Goal: Find specific page/section: Find specific page/section

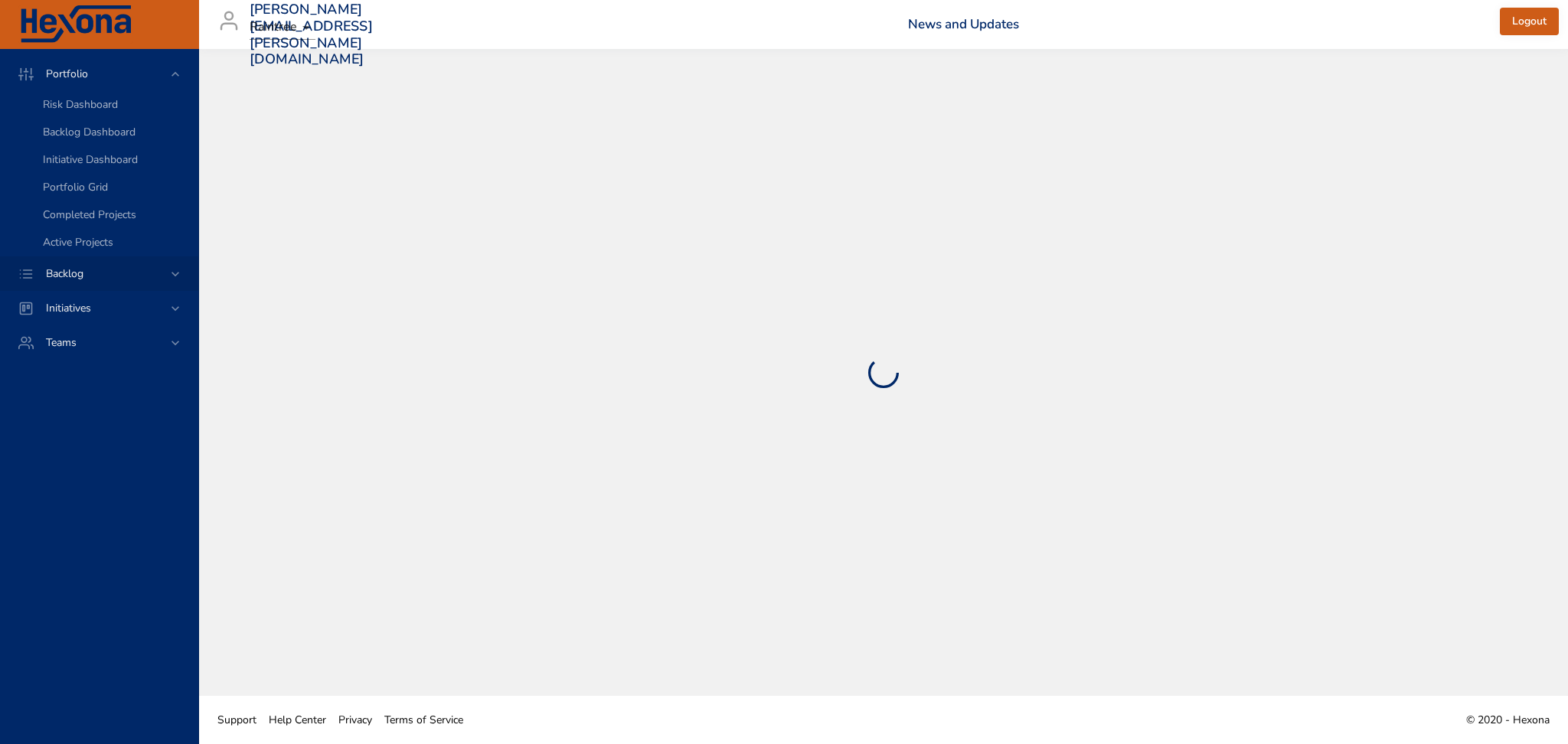
click at [161, 278] on div "Backlog" at bounding box center [100, 273] width 134 height 16
click at [74, 149] on link "Backlog Details" at bounding box center [99, 139] width 198 height 27
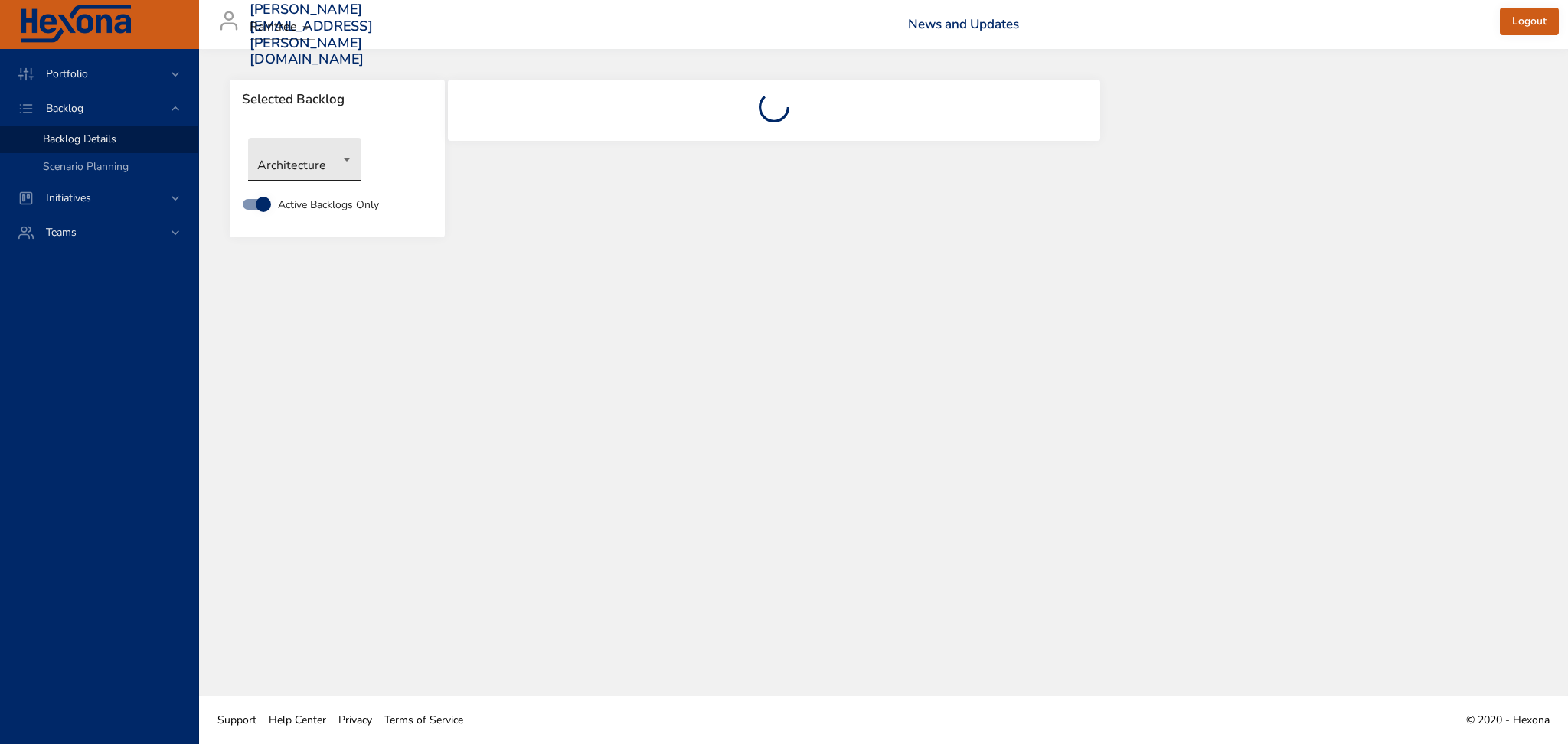
click at [321, 161] on body "Portfolio Backlog Backlog Details Scenario Planning Initiatives Teams [PERSON_N…" at bounding box center [784, 372] width 1568 height 744
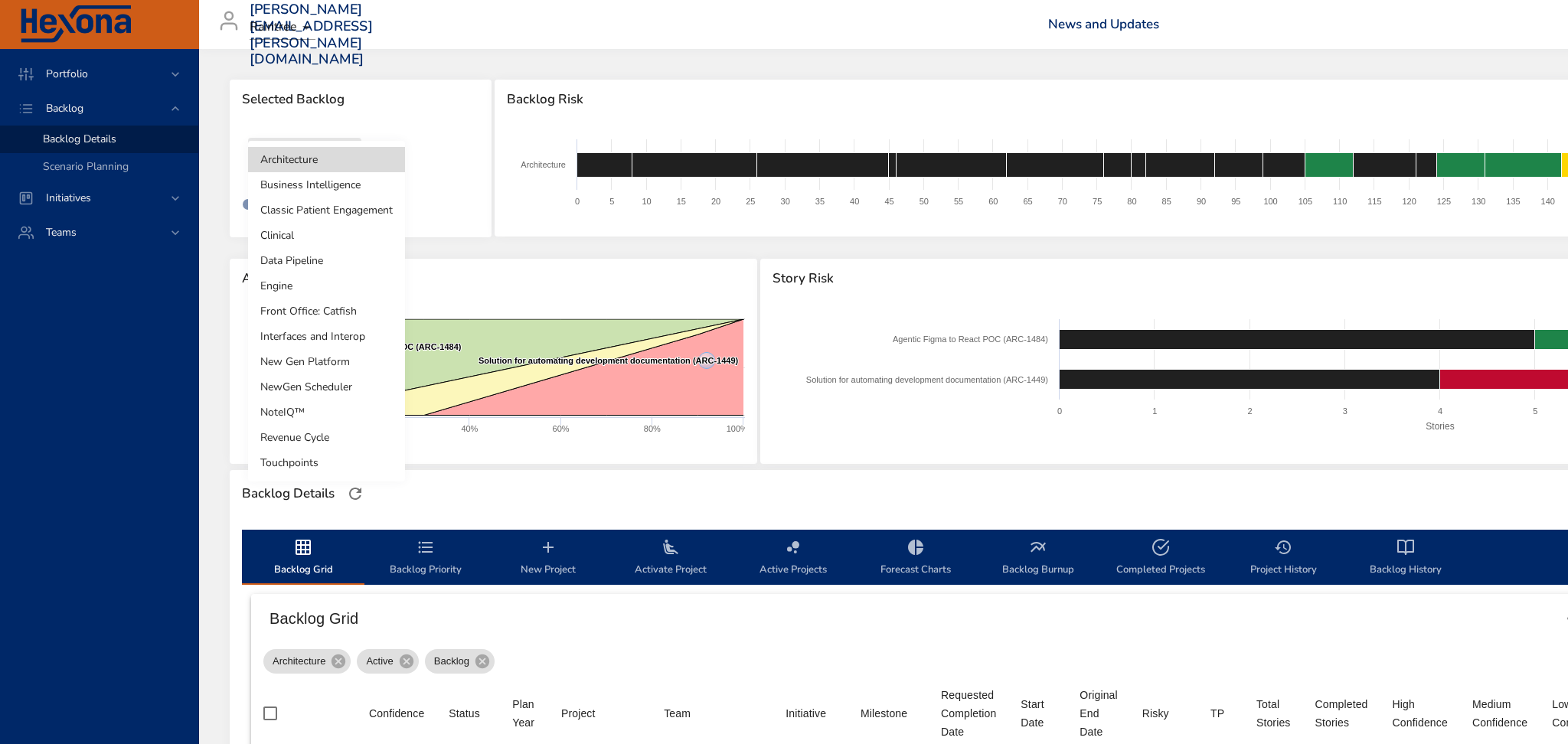
click at [280, 413] on li "NoteIQ™" at bounding box center [327, 412] width 157 height 25
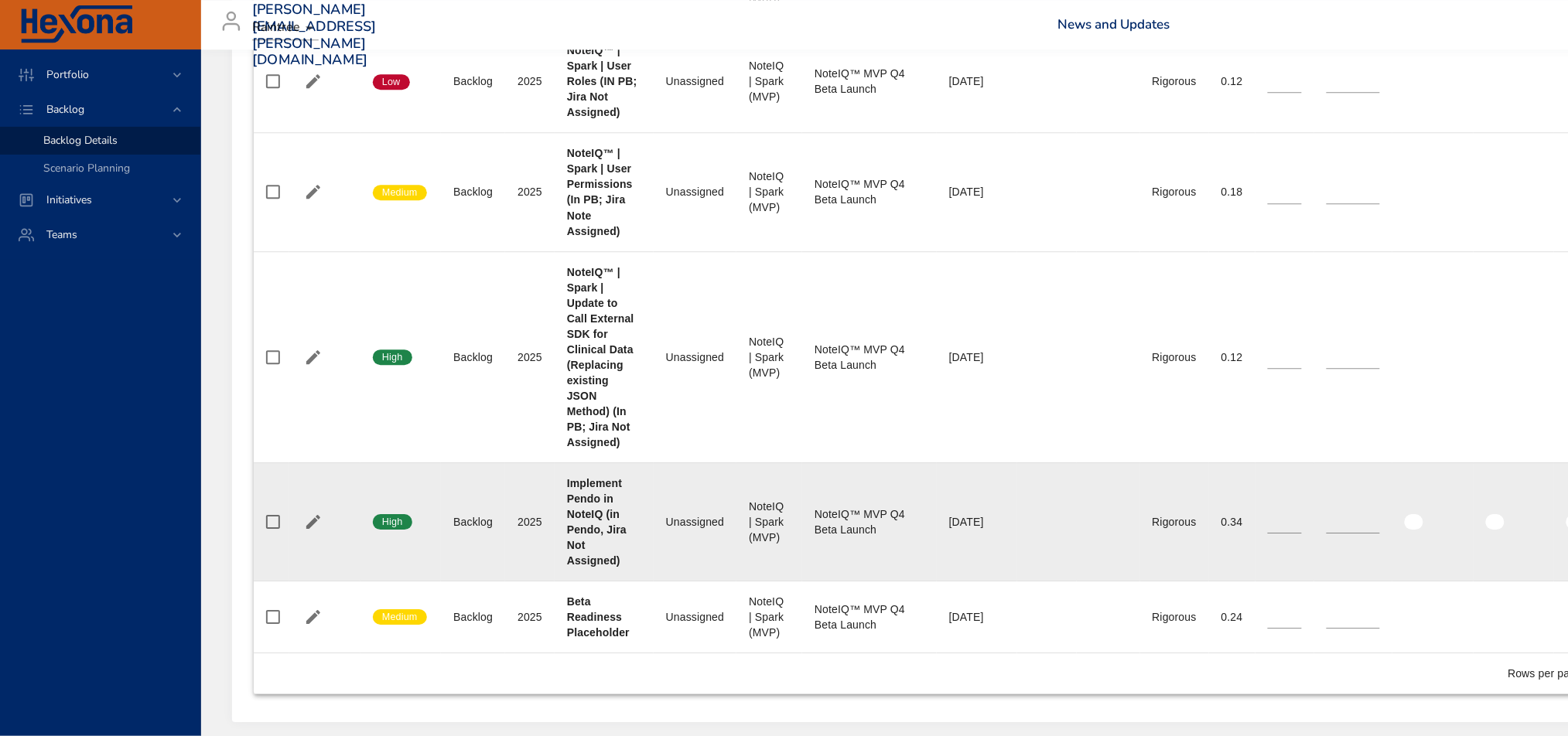
scroll to position [1507, 0]
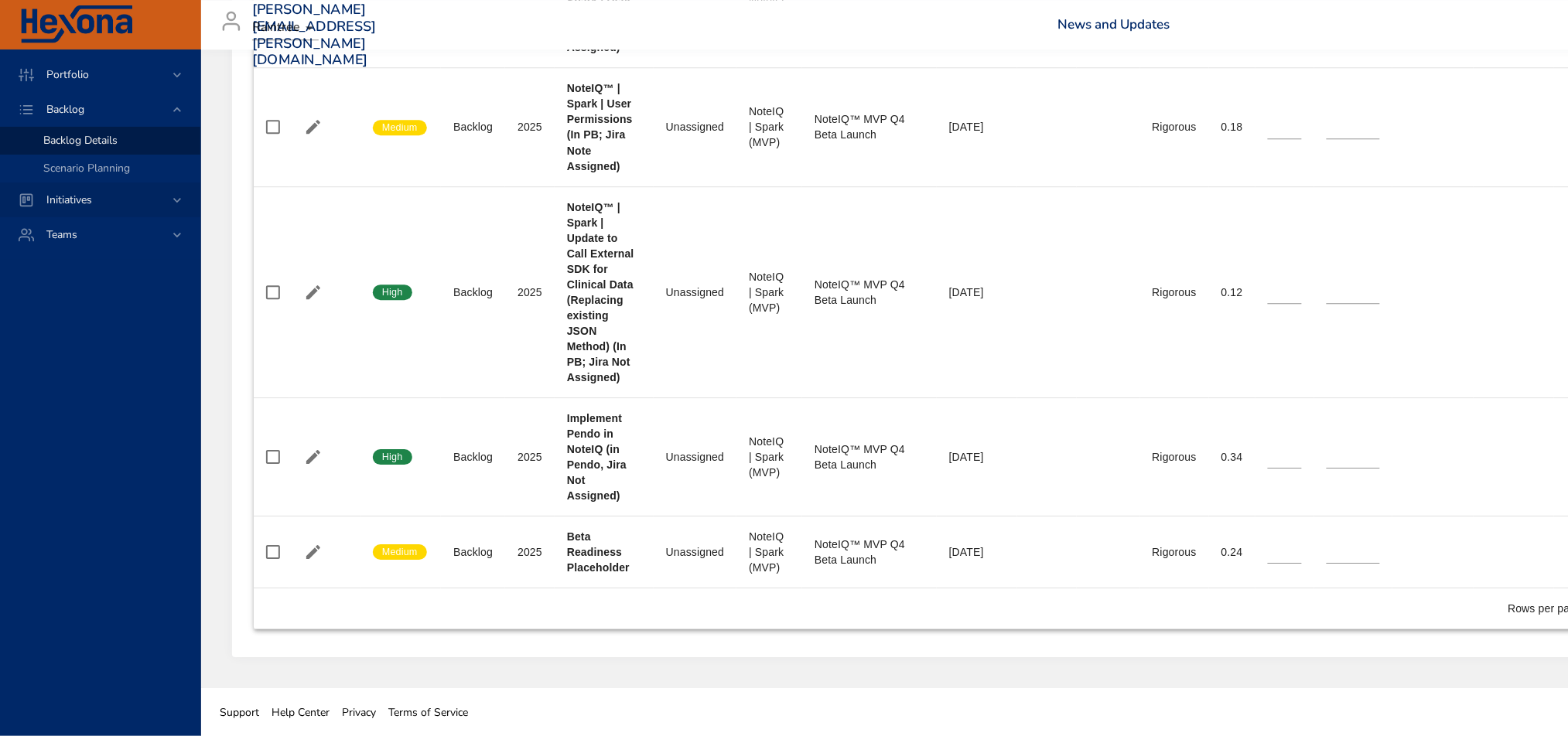
click at [155, 201] on div "Initiatives" at bounding box center [101, 200] width 136 height 16
click at [83, 203] on span "Milestone Details" at bounding box center [84, 202] width 83 height 14
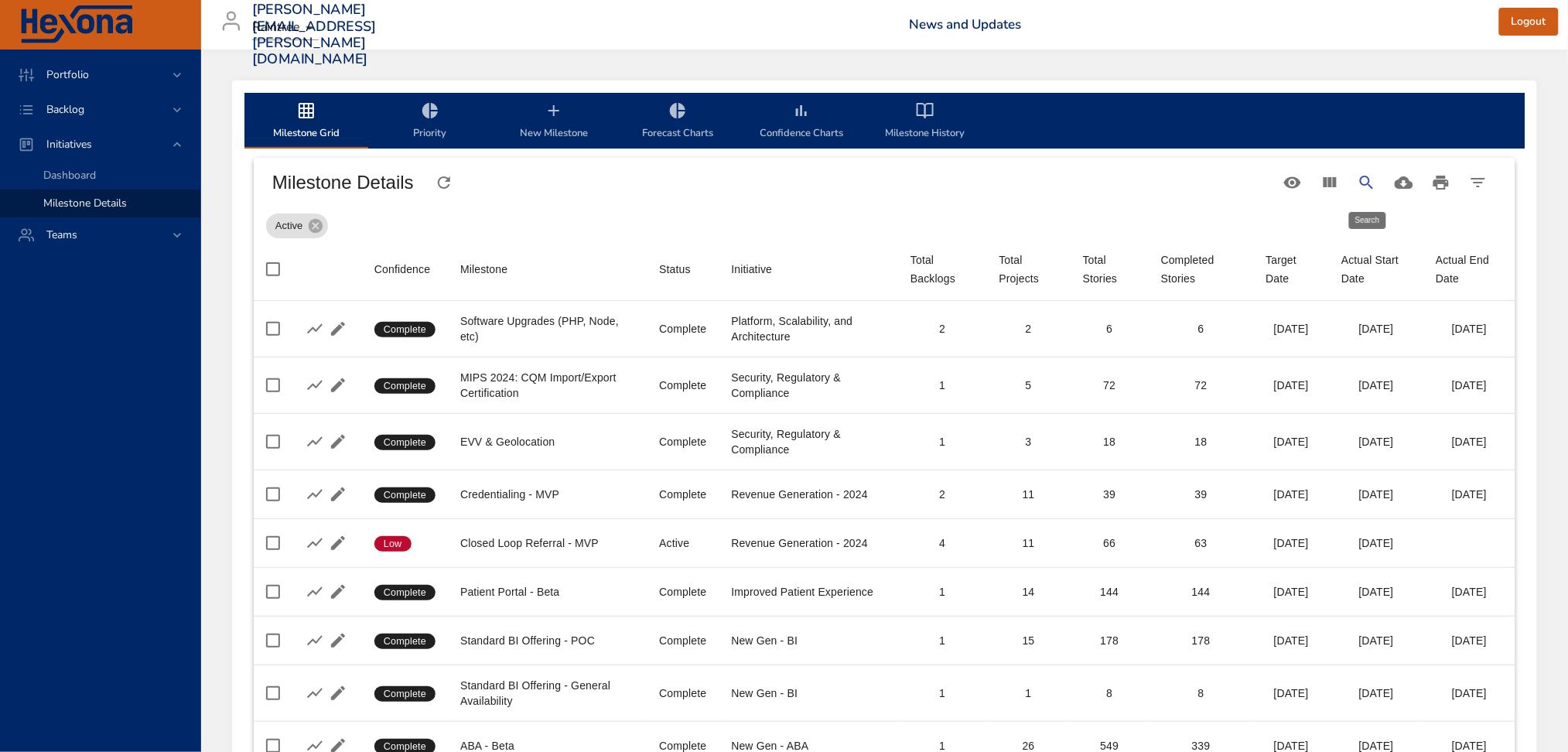
click at [1378, 186] on button "Search" at bounding box center [1367, 183] width 37 height 37
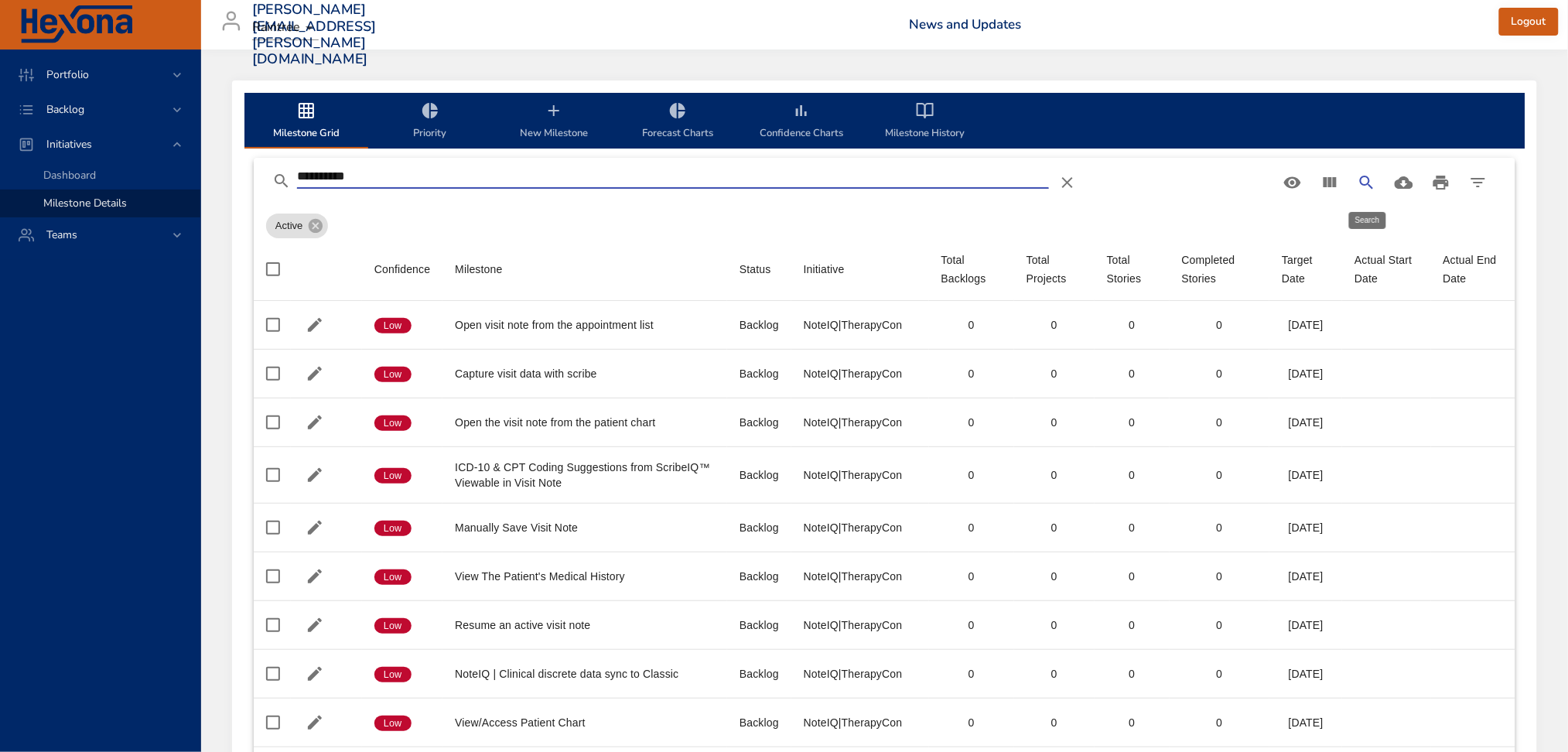
type input "**********"
click at [1378, 186] on button "Search" at bounding box center [1367, 183] width 37 height 37
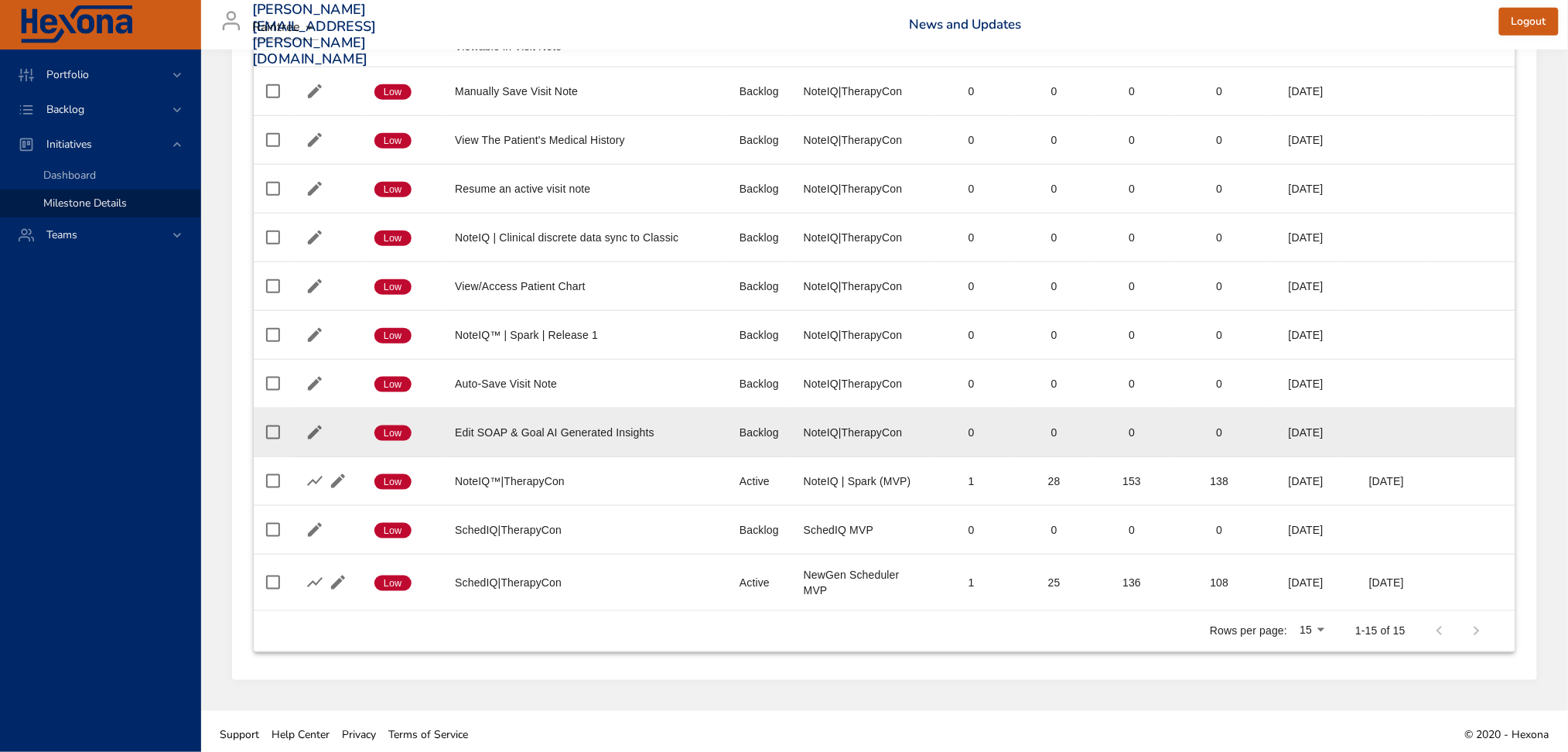
scroll to position [444, 0]
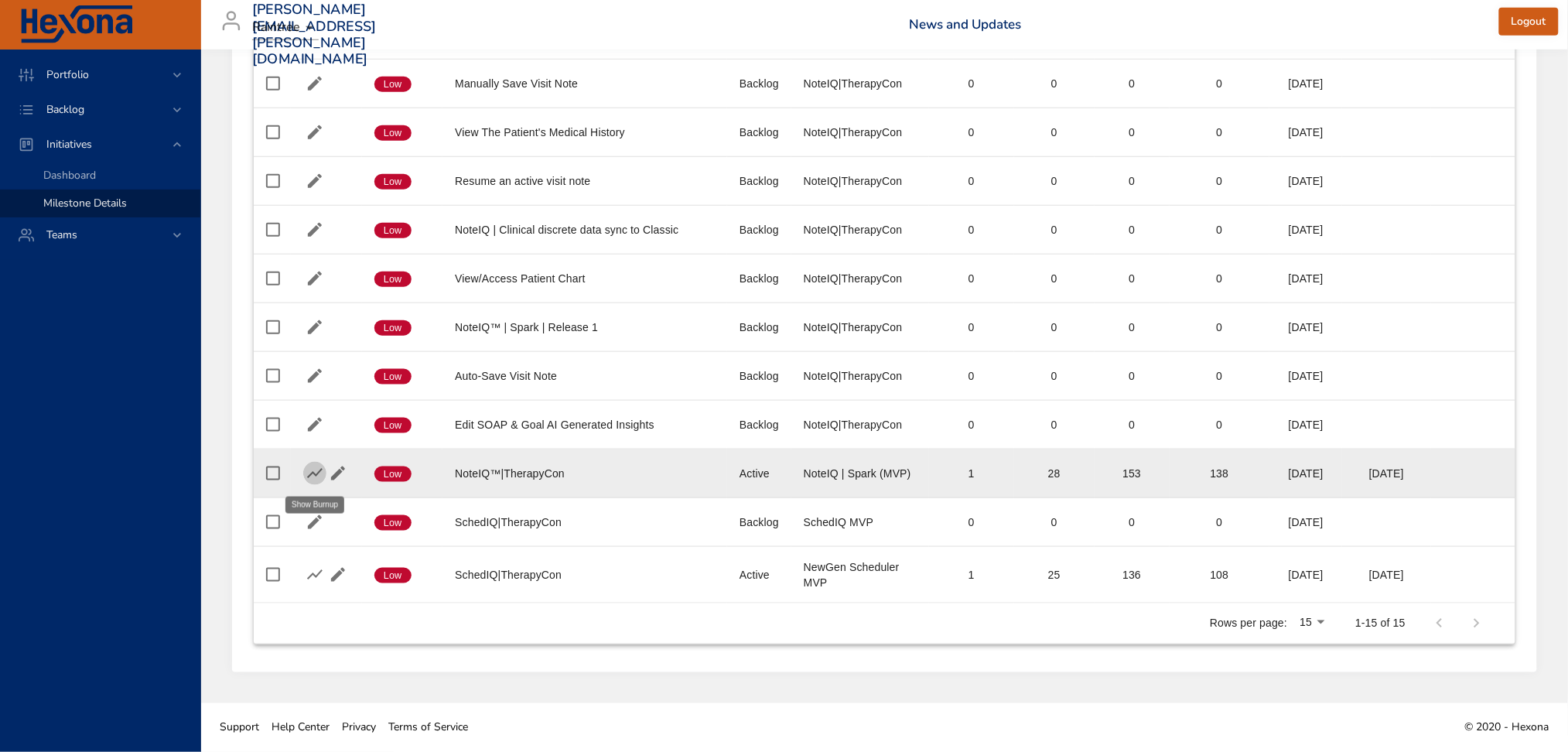
click at [318, 476] on icon "button" at bounding box center [315, 473] width 19 height 19
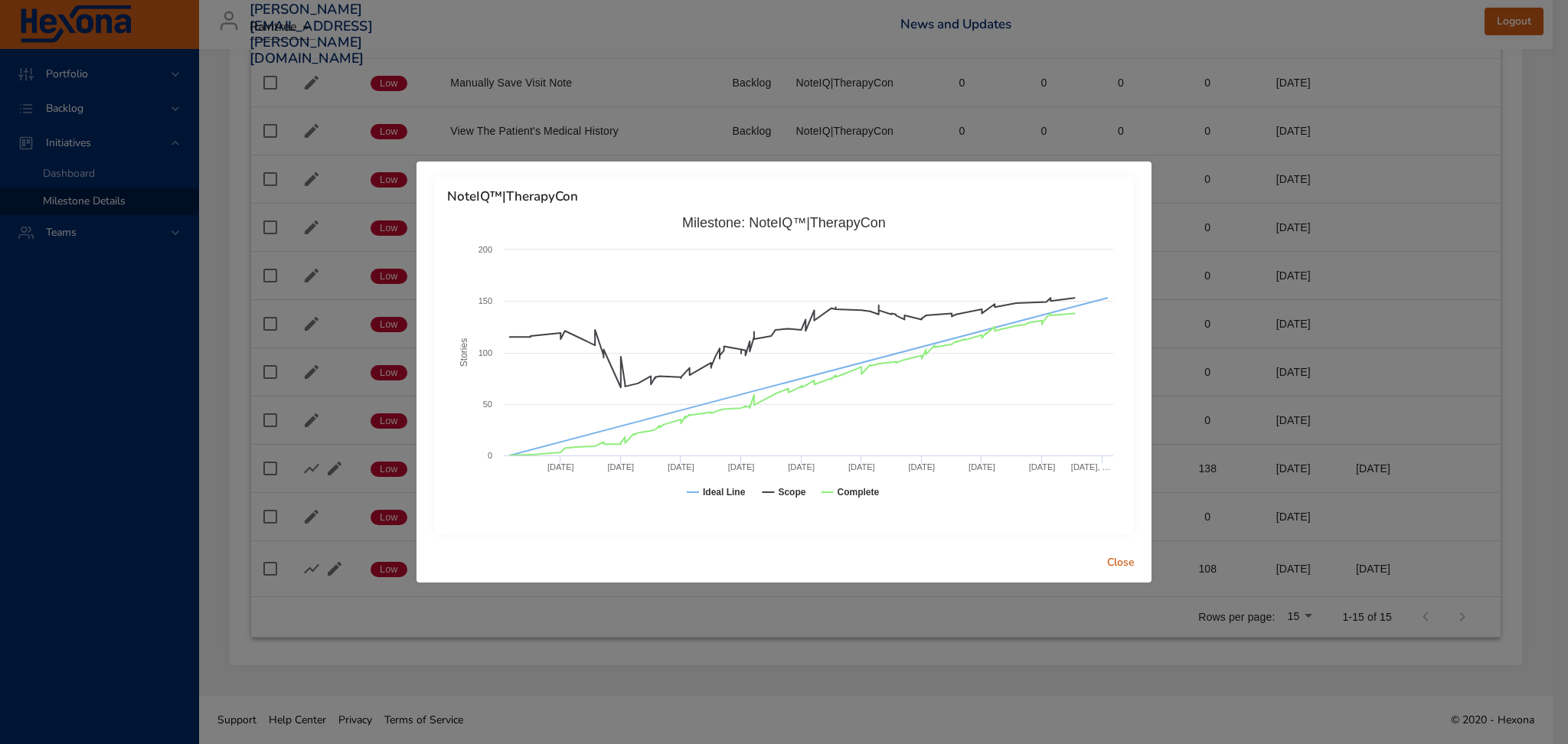
click at [1112, 553] on span "Close" at bounding box center [1120, 562] width 37 height 19
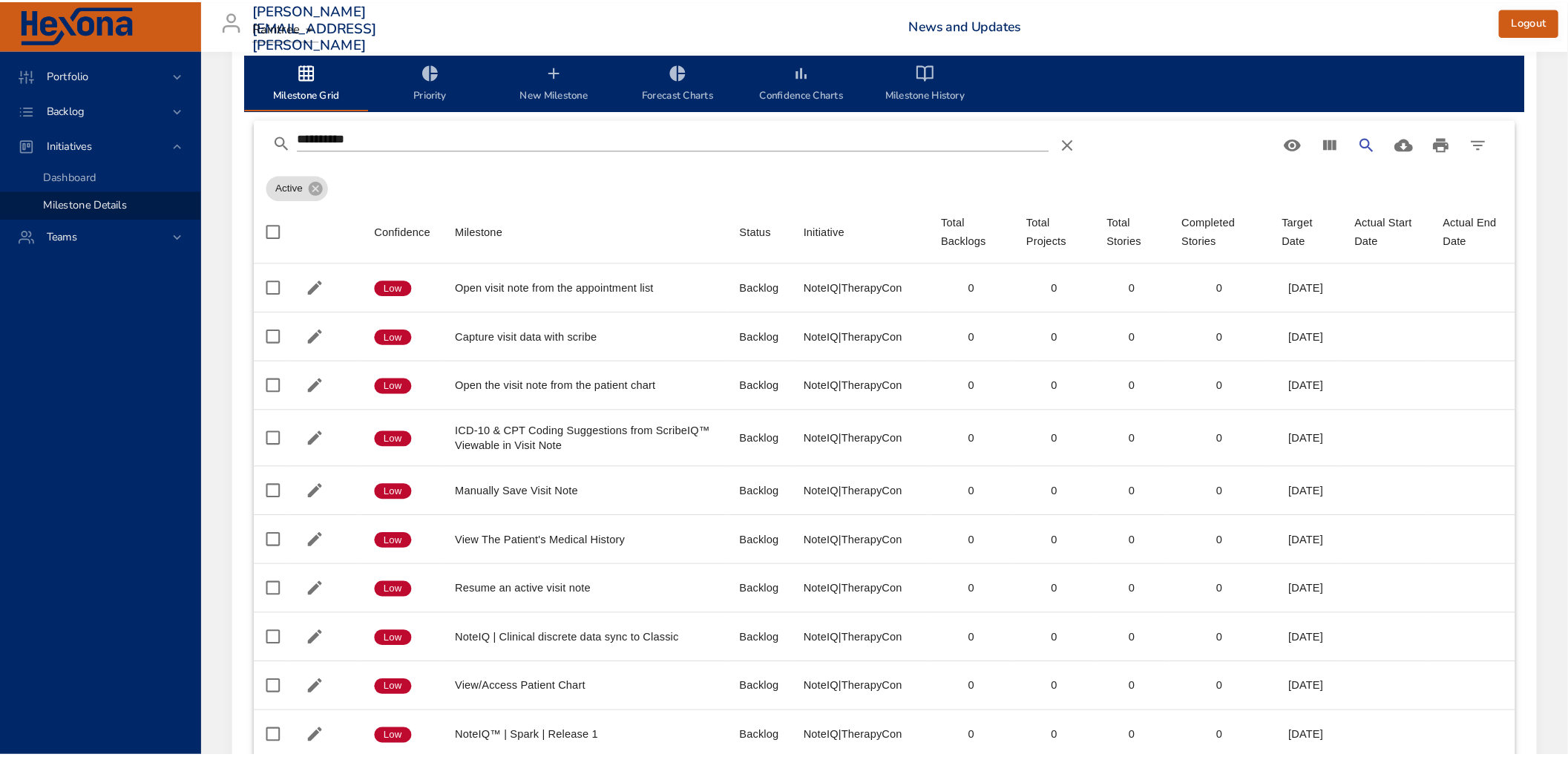
scroll to position [0, 0]
